Goal: Transaction & Acquisition: Download file/media

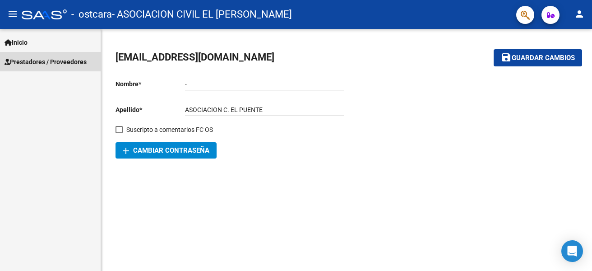
click at [37, 57] on span "Prestadores / Proveedores" at bounding box center [46, 62] width 82 height 10
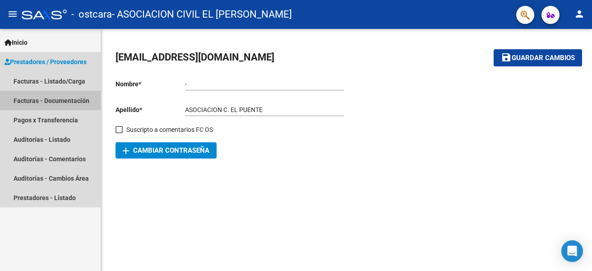
click at [51, 102] on link "Facturas - Documentación" at bounding box center [50, 100] width 101 height 19
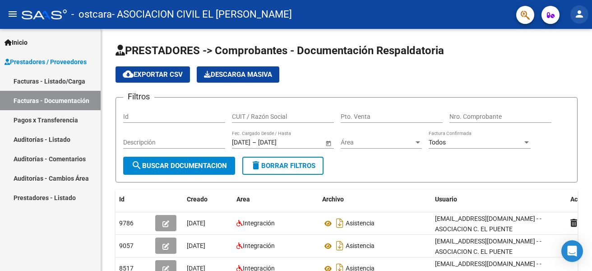
click at [579, 14] on mat-icon "person" at bounding box center [579, 14] width 11 height 11
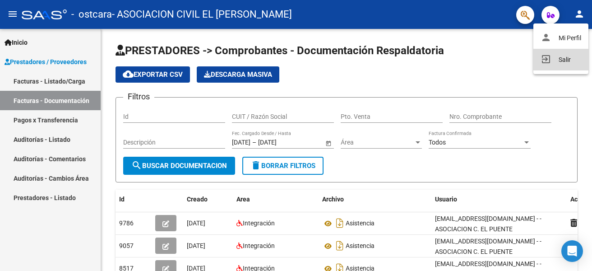
click at [553, 64] on button "exit_to_app Salir" at bounding box center [560, 60] width 55 height 22
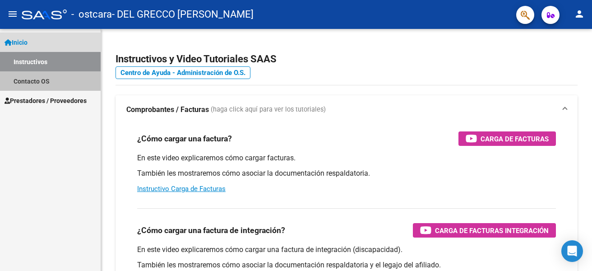
click at [35, 83] on link "Contacto OS" at bounding box center [50, 80] width 101 height 19
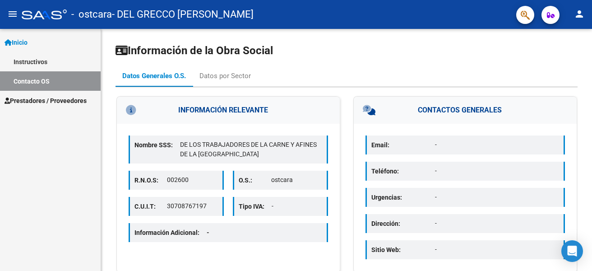
click at [31, 64] on link "Instructivos" at bounding box center [50, 61] width 101 height 19
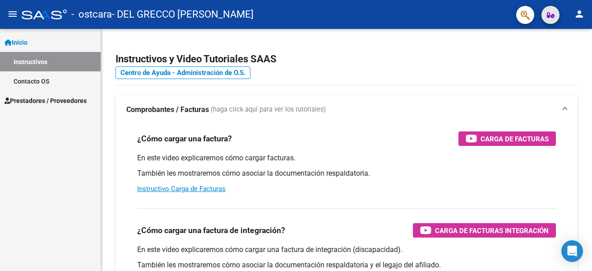
click at [544, 13] on button "button" at bounding box center [550, 15] width 18 height 18
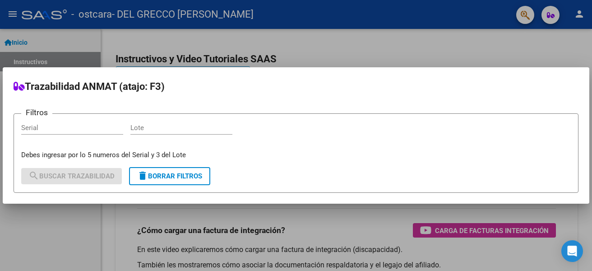
click at [544, 13] on div at bounding box center [296, 135] width 592 height 271
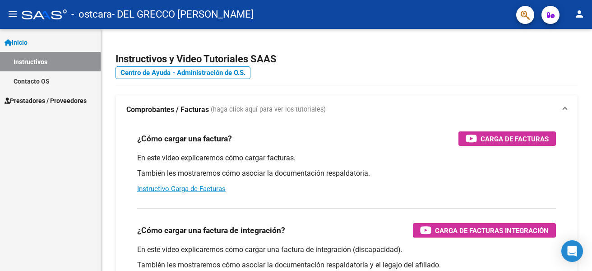
click at [468, 28] on mat-toolbar "menu - ostcara - DEL GRECCO SIRIA JESICA person" at bounding box center [296, 14] width 592 height 29
click at [33, 81] on link "Contacto OS" at bounding box center [50, 80] width 101 height 19
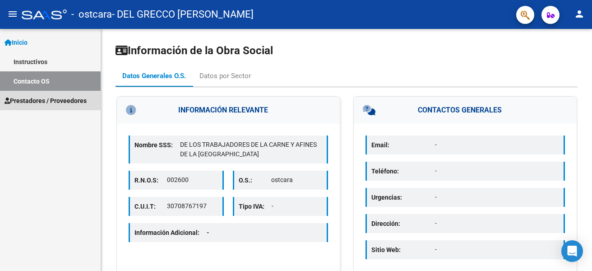
click at [39, 101] on span "Prestadores / Proveedores" at bounding box center [46, 101] width 82 height 10
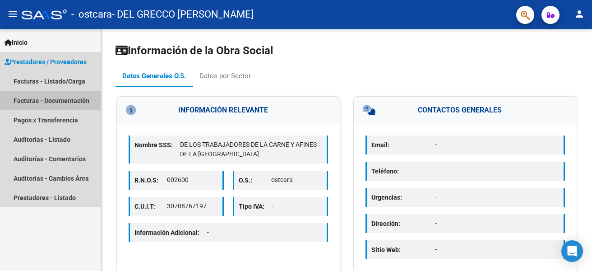
click at [73, 103] on link "Facturas - Documentación" at bounding box center [50, 100] width 101 height 19
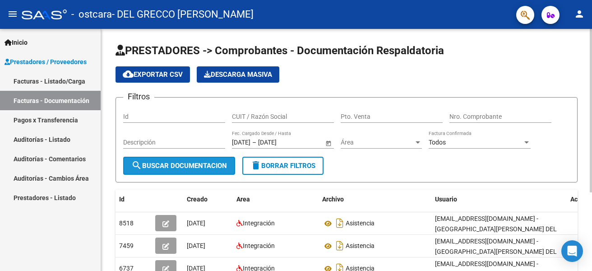
click at [191, 163] on span "search Buscar Documentacion" at bounding box center [179, 165] width 96 height 8
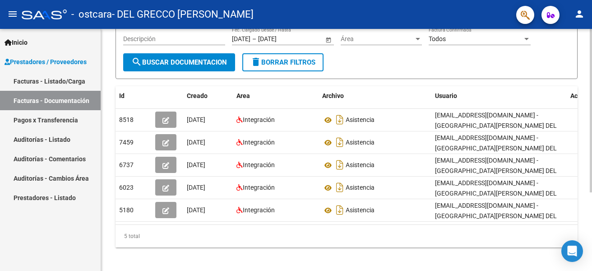
scroll to position [116, 0]
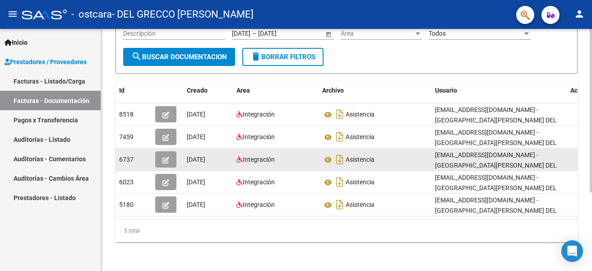
click at [166, 157] on icon "button" at bounding box center [165, 160] width 7 height 7
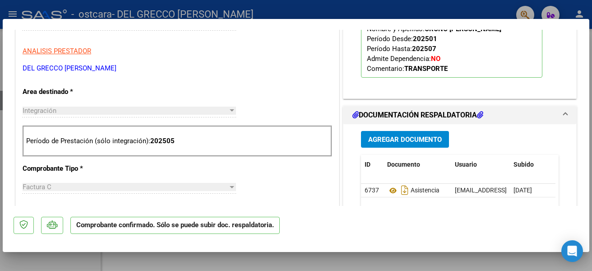
scroll to position [271, 0]
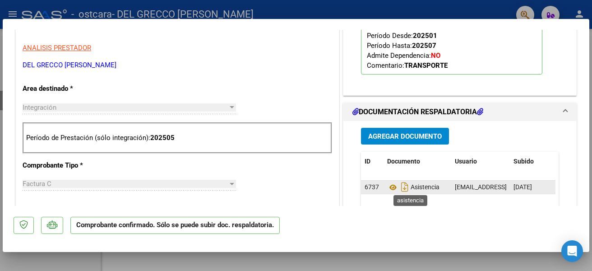
click at [432, 185] on span "Asistencia" at bounding box center [413, 187] width 52 height 7
click at [406, 189] on span "Asistencia" at bounding box center [413, 187] width 52 height 7
click at [401, 189] on icon "Descargar documento" at bounding box center [405, 187] width 12 height 14
